Goal: Navigation & Orientation: Find specific page/section

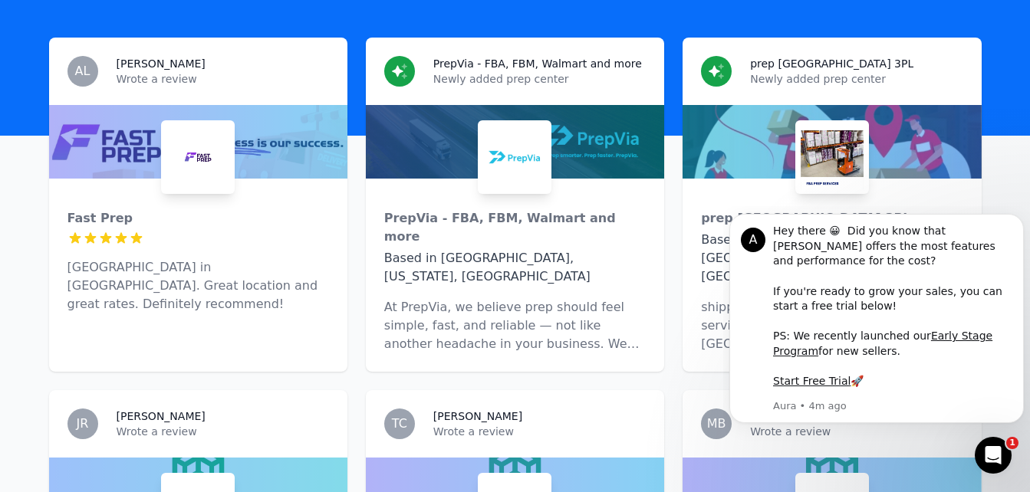
scroll to position [383, 0]
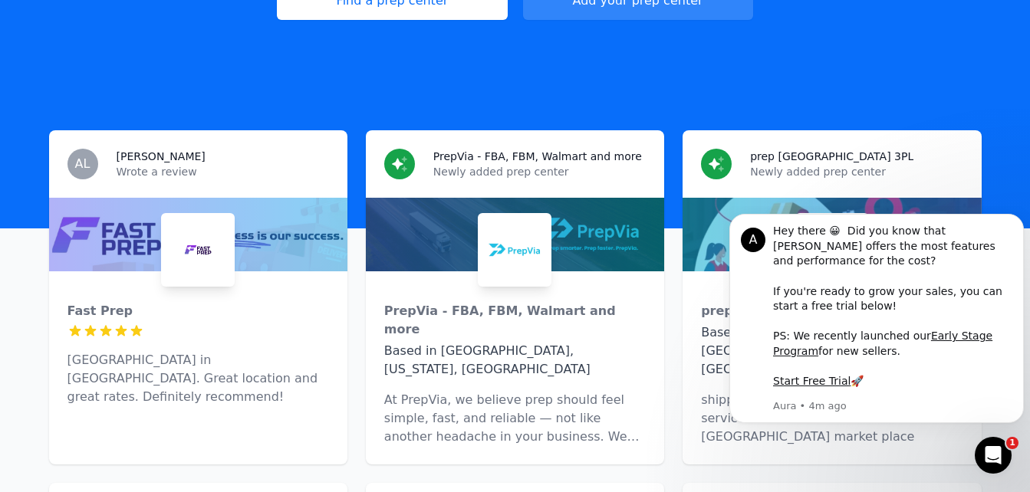
click at [130, 166] on div "AL [PERSON_NAME] Wrote a review" at bounding box center [198, 163] width 298 height 67
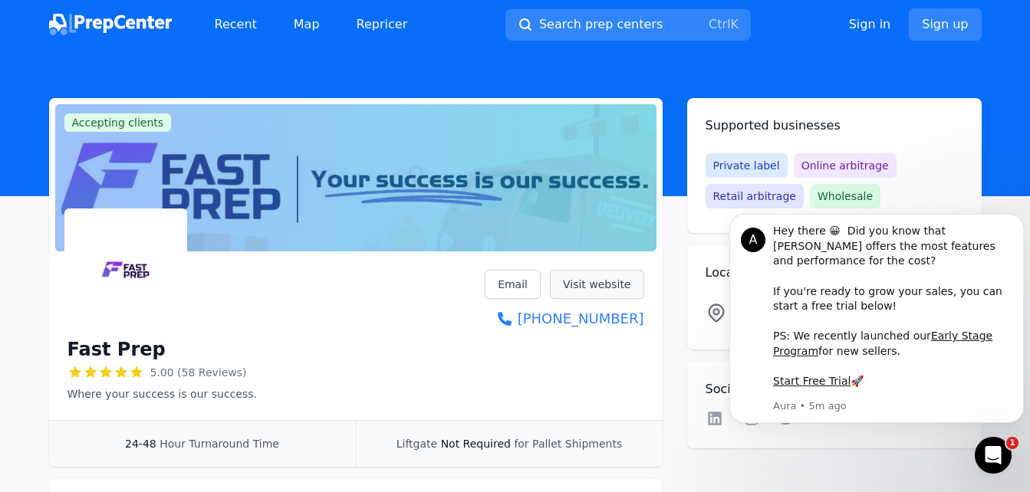
click at [616, 285] on link "Visit website" at bounding box center [597, 284] width 94 height 29
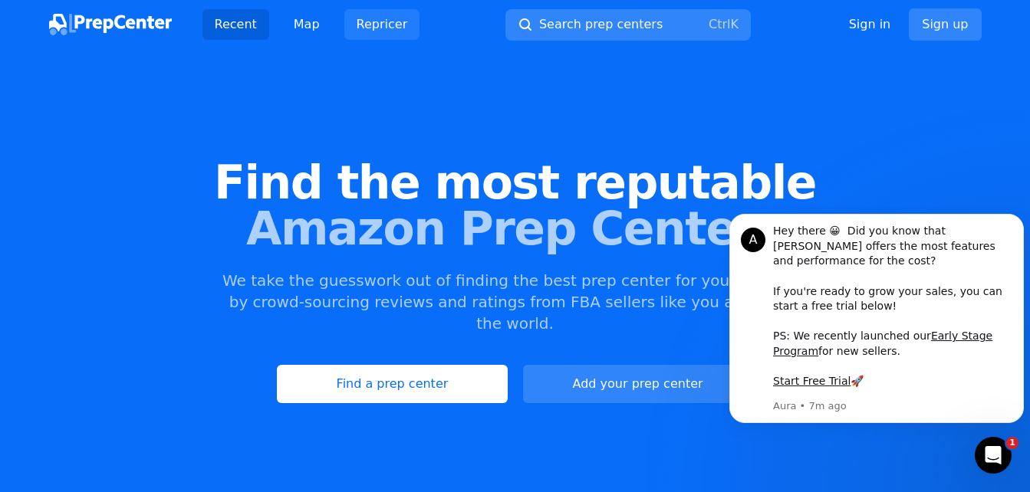
click at [354, 33] on link "Repricer" at bounding box center [382, 24] width 76 height 31
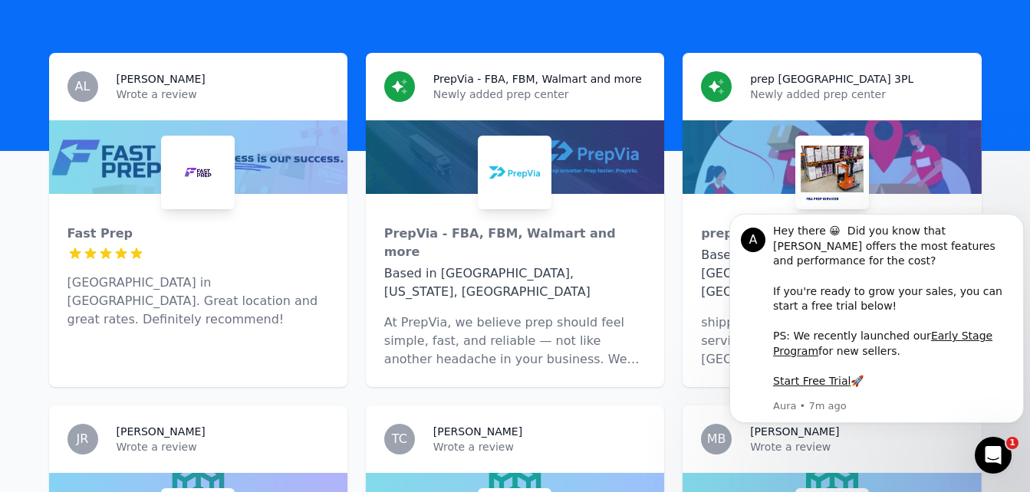
scroll to position [460, 0]
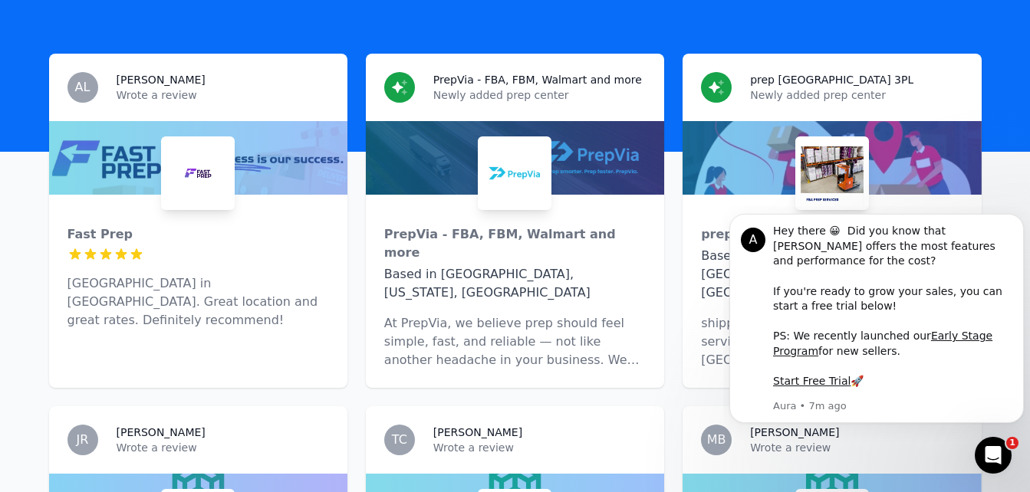
click at [489, 72] on h3 "PrepVia - FBA, FBM, Walmart and more" at bounding box center [537, 79] width 209 height 15
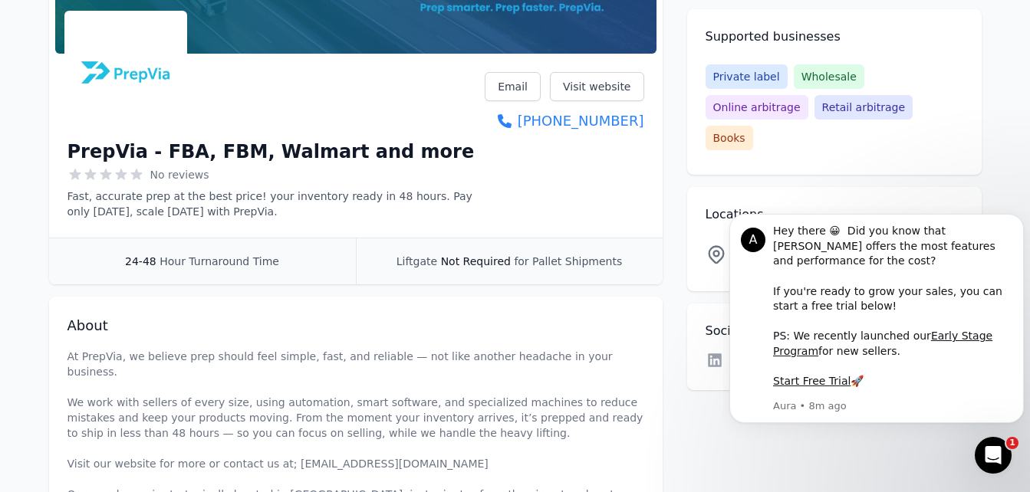
scroll to position [130, 0]
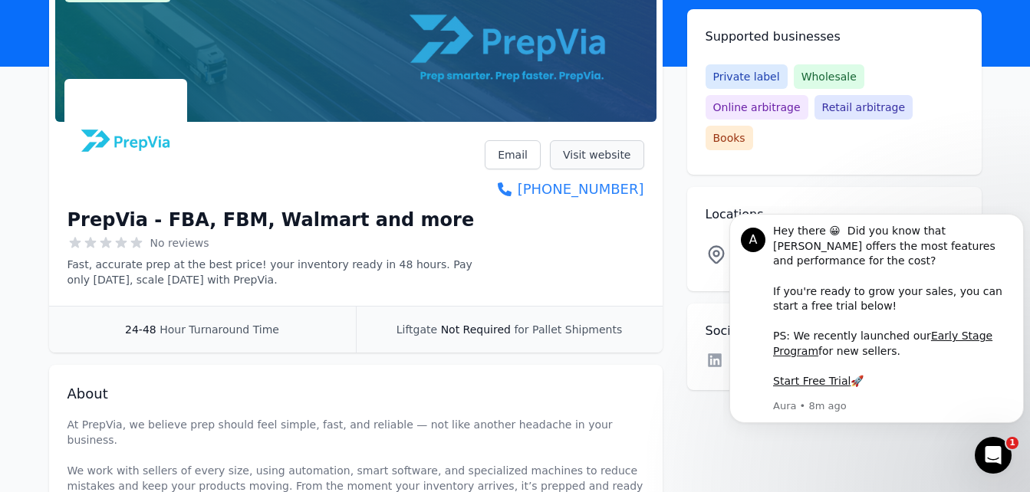
click at [591, 151] on link "Visit website" at bounding box center [597, 154] width 94 height 29
